Goal: Communication & Community: Ask a question

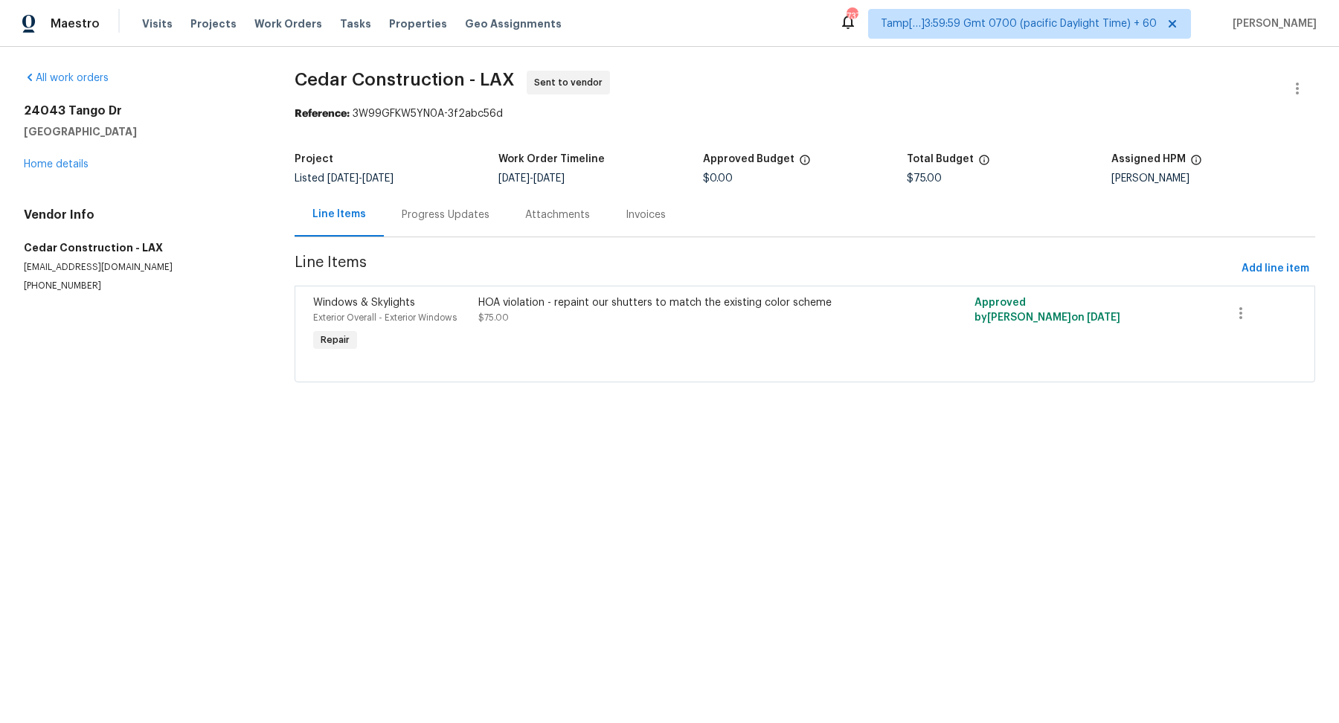
click at [449, 222] on div "Progress Updates" at bounding box center [446, 215] width 124 height 44
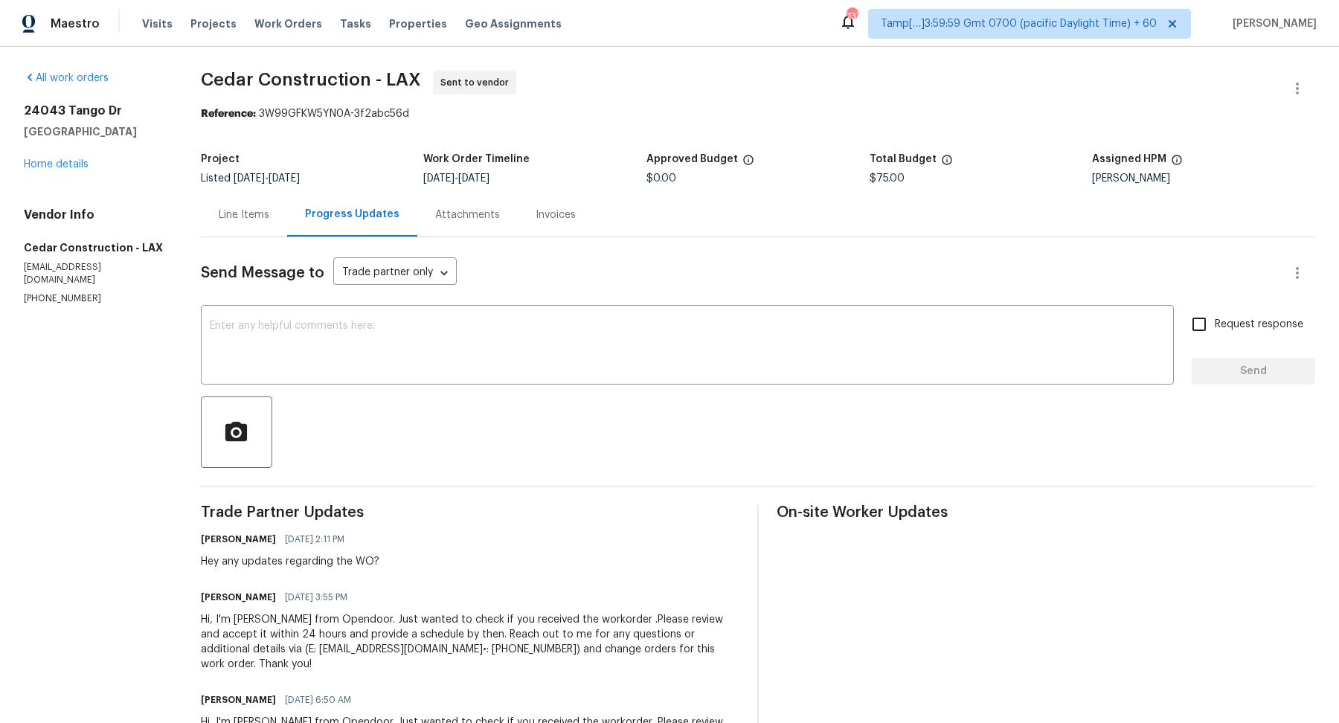
click at [240, 222] on div "Line Items" at bounding box center [244, 215] width 51 height 15
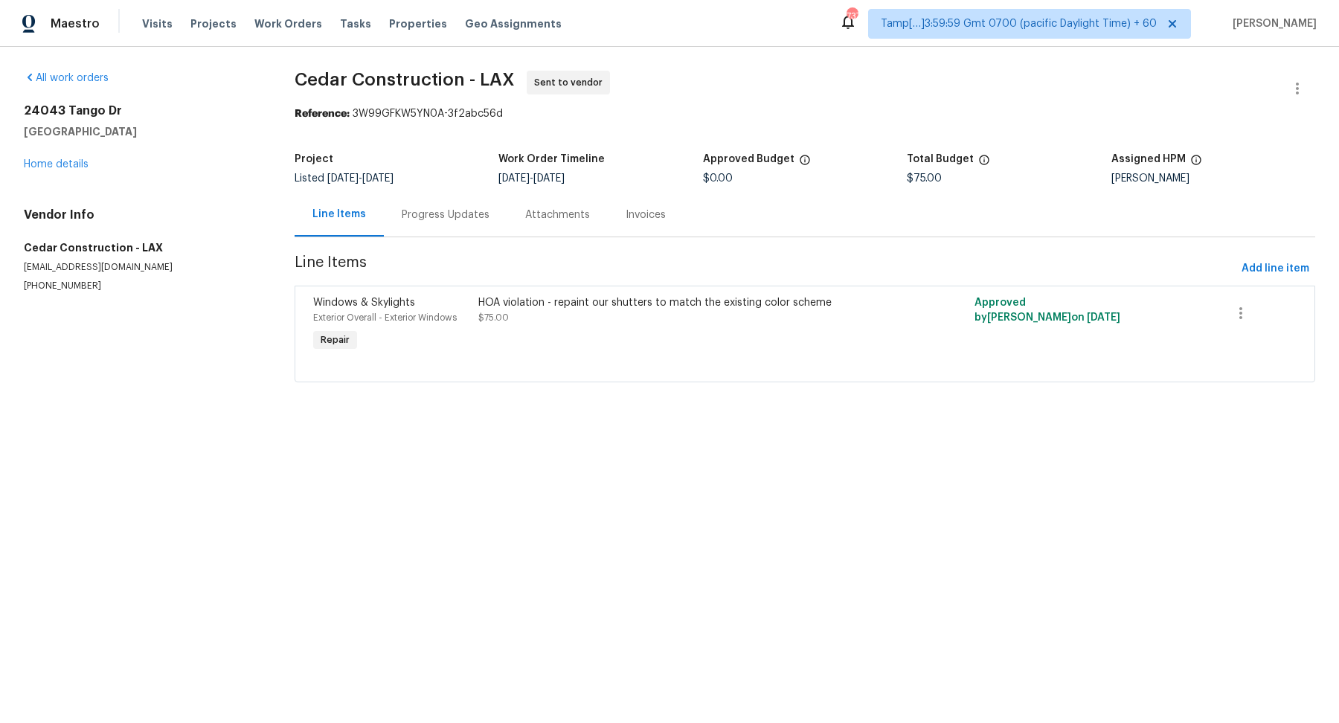
click at [475, 212] on div "Progress Updates" at bounding box center [446, 215] width 88 height 15
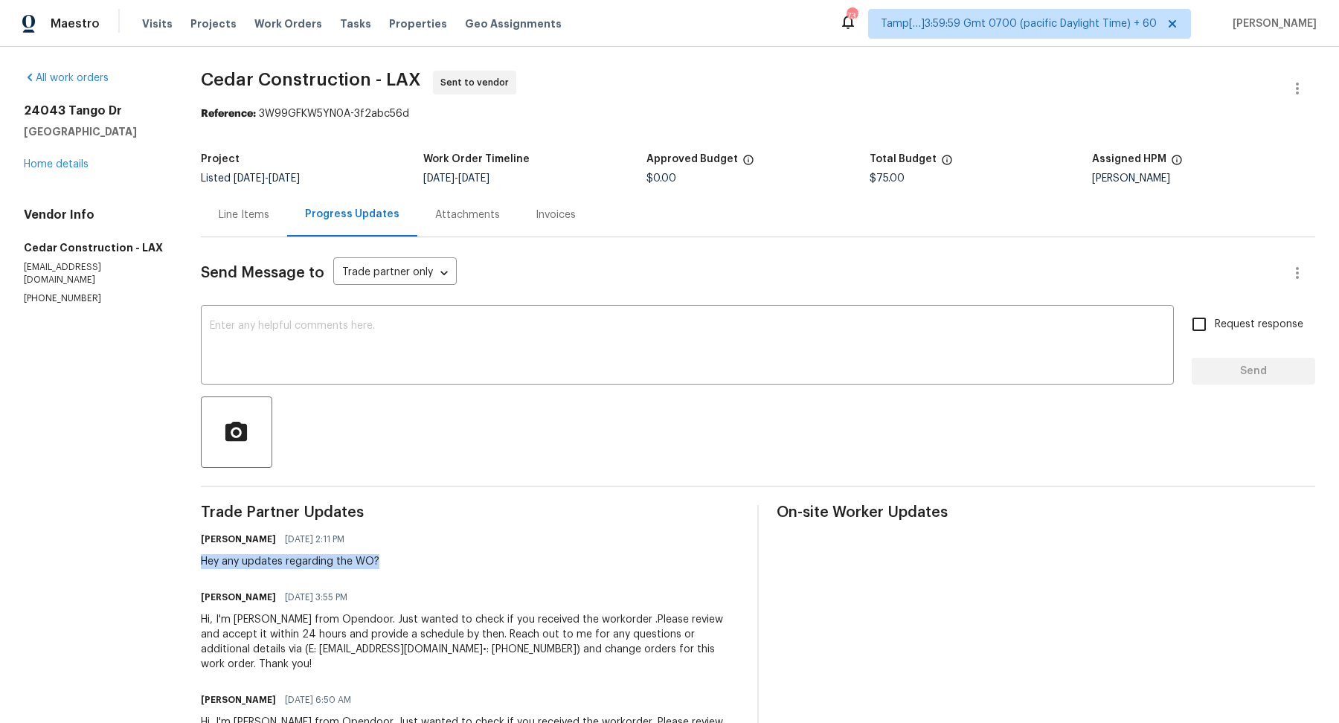
drag, startPoint x: 386, startPoint y: 562, endPoint x: 211, endPoint y: 554, distance: 175.0
click at [211, 554] on div "Hey any updates regarding the WO?" at bounding box center [290, 561] width 179 height 15
copy div "Hey any updates regarding the WO?"
click at [324, 342] on textarea at bounding box center [687, 347] width 955 height 52
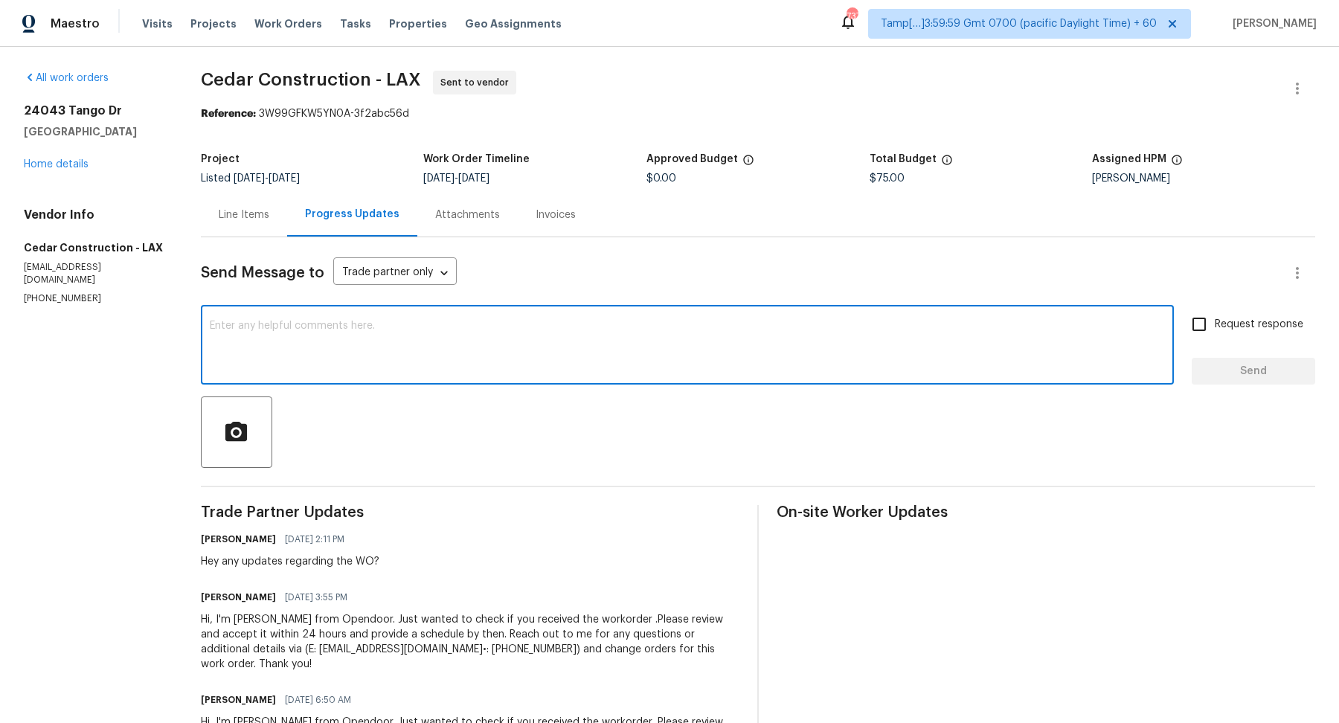
paste textarea "Hey any updates regarding the WO?"
type textarea "Hey any updates regarding the WO?"
click at [1198, 330] on input "Request response" at bounding box center [1199, 324] width 31 height 31
checkbox input "true"
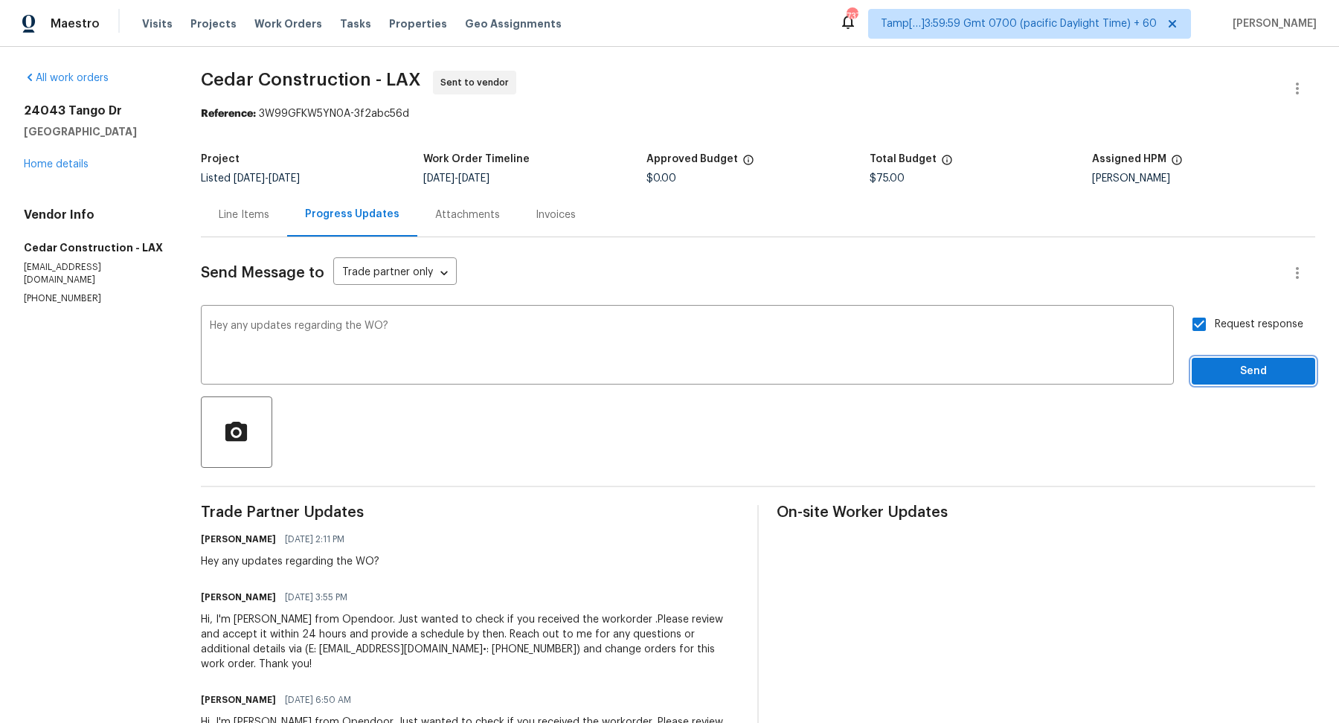
click at [1258, 367] on span "Send" at bounding box center [1254, 371] width 100 height 19
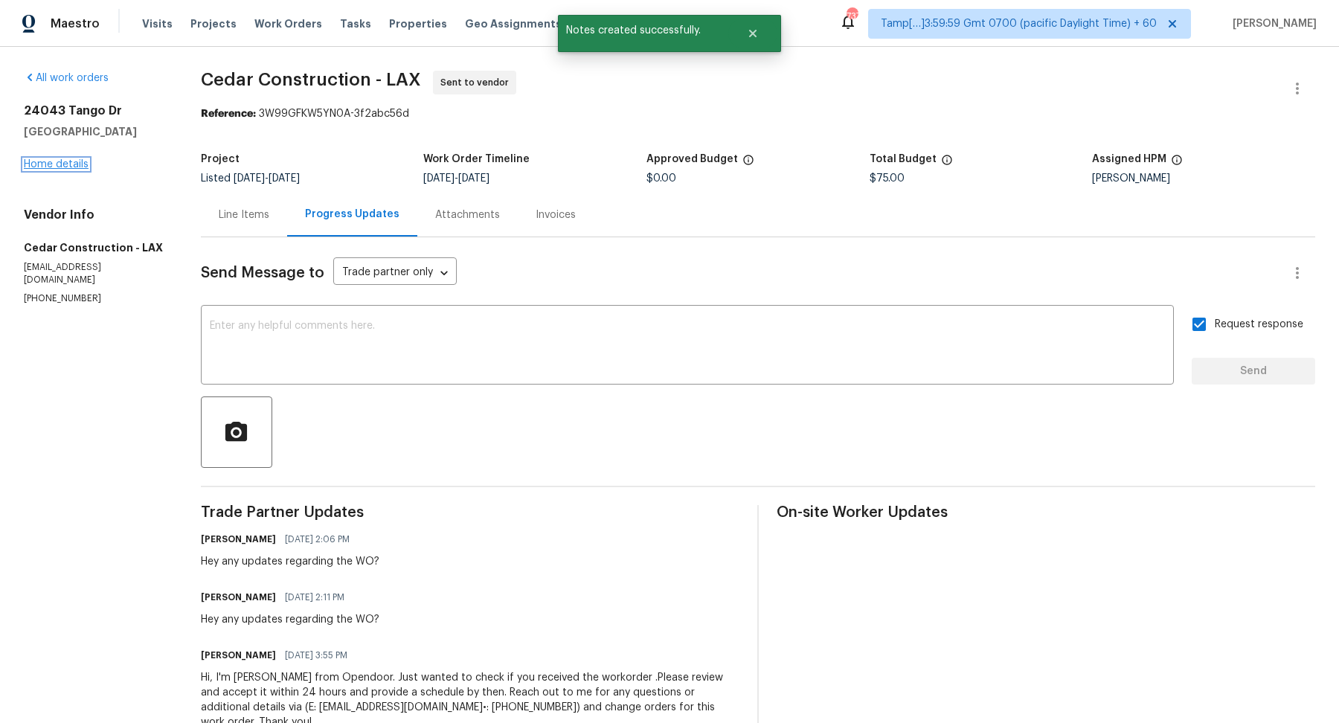
click at [72, 161] on link "Home details" at bounding box center [56, 164] width 65 height 10
